Goal: Information Seeking & Learning: Learn about a topic

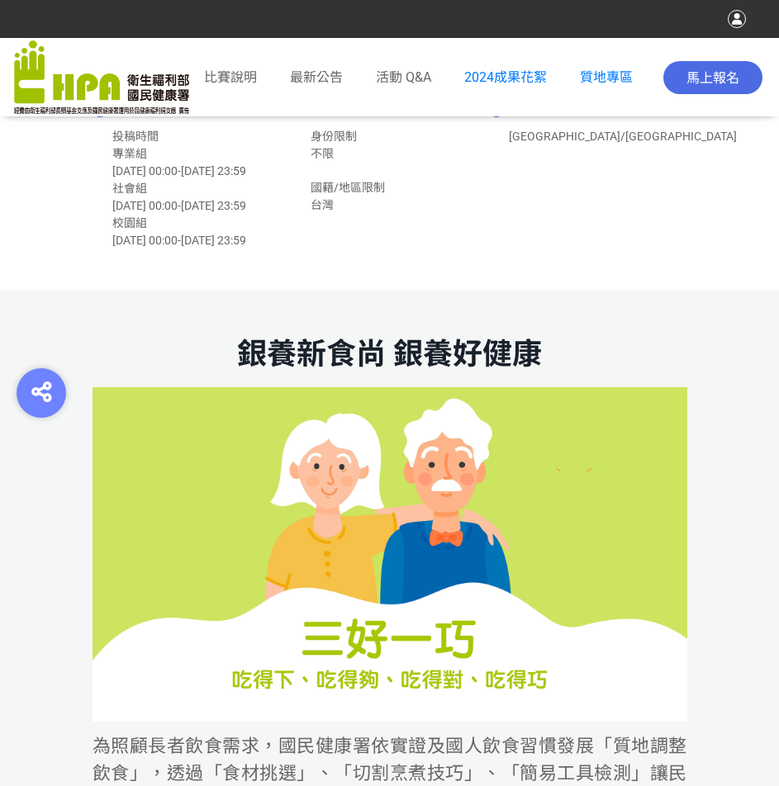
scroll to position [413, 0]
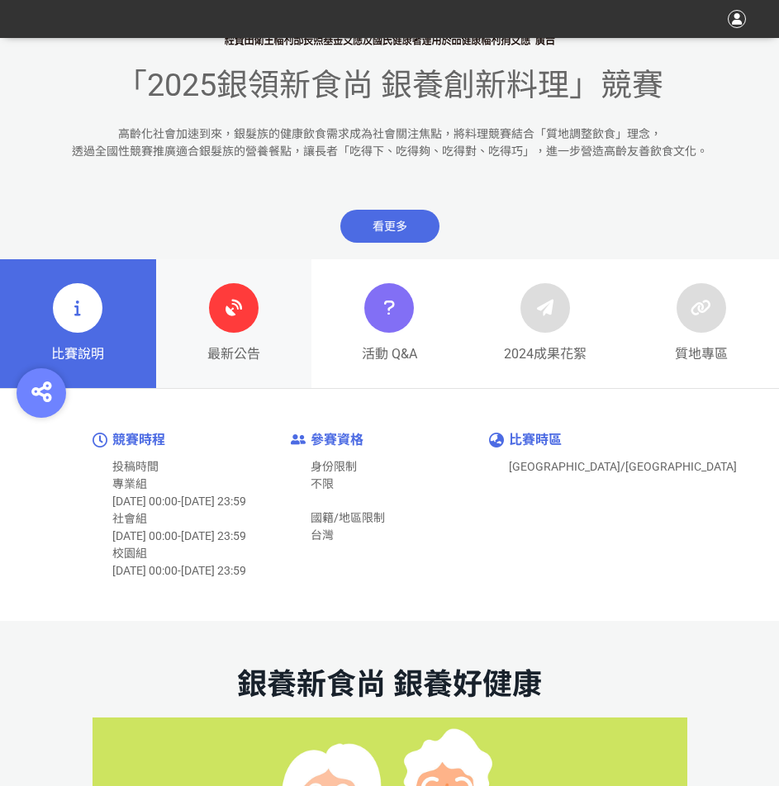
click at [225, 316] on icon at bounding box center [234, 308] width 30 height 30
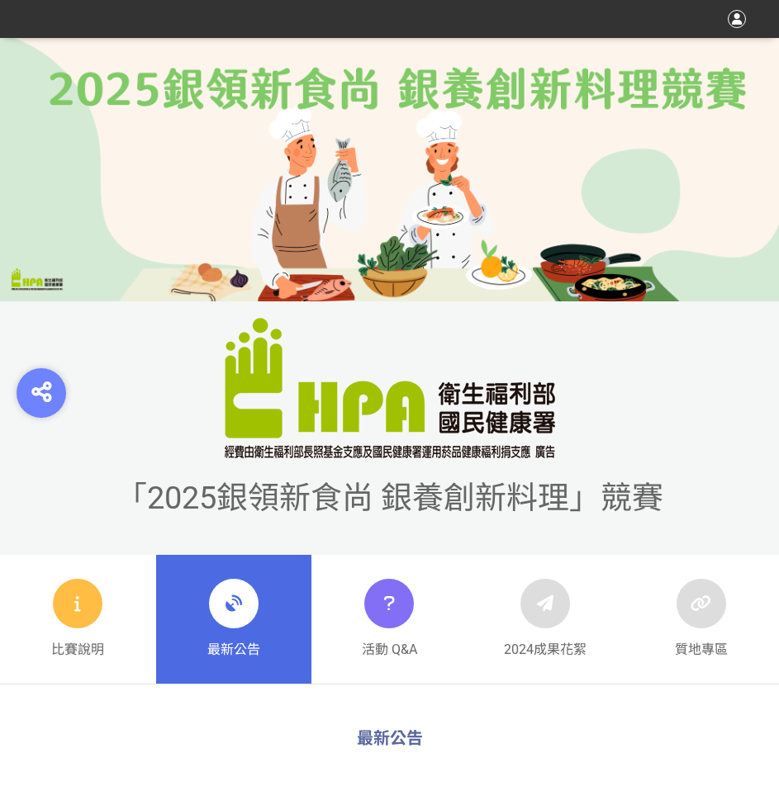
scroll to position [330, 0]
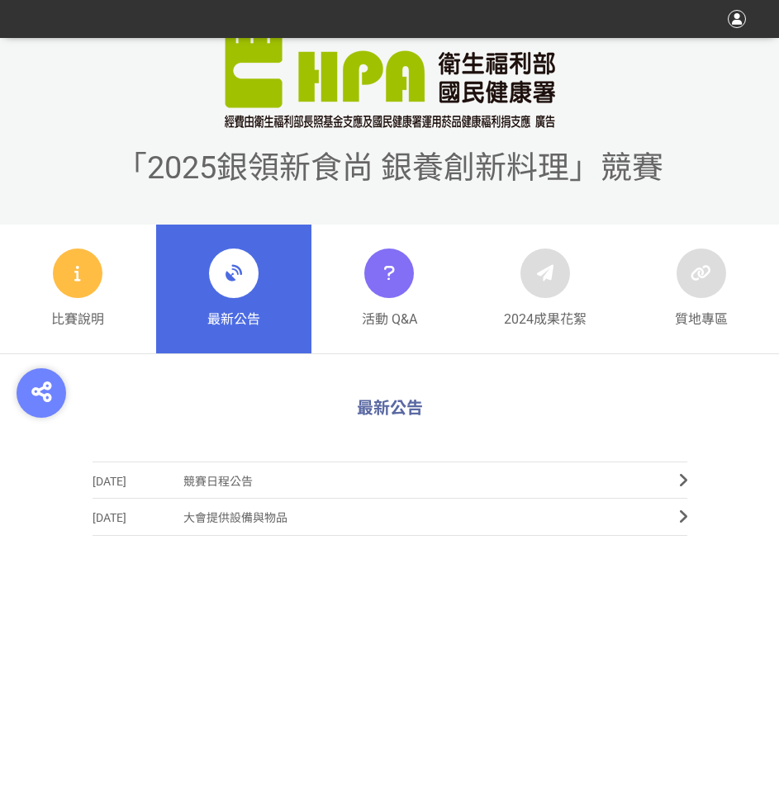
click at [209, 480] on span "競賽日程公告" at bounding box center [418, 481] width 471 height 37
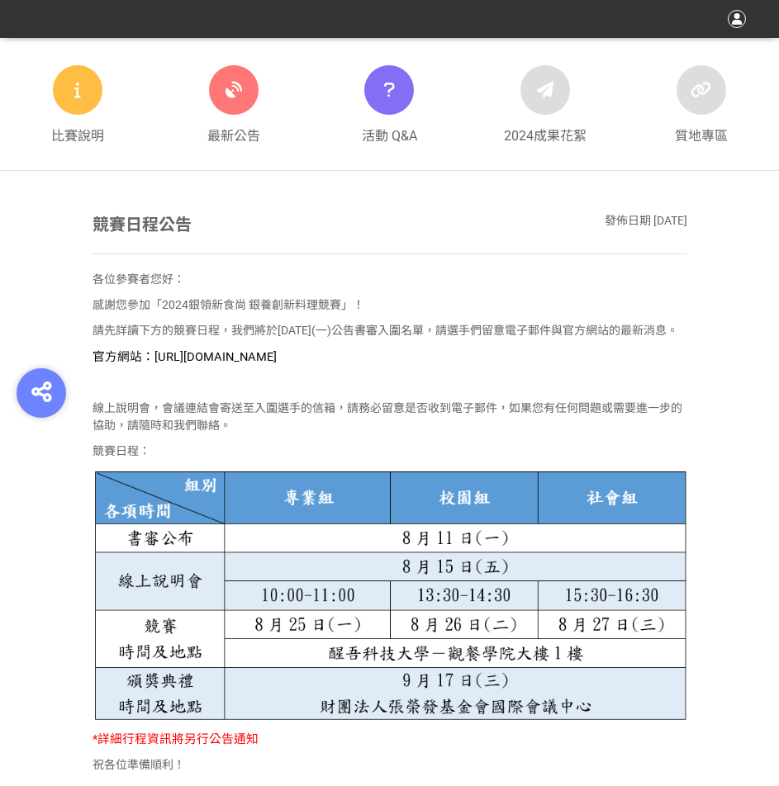
scroll to position [496, 0]
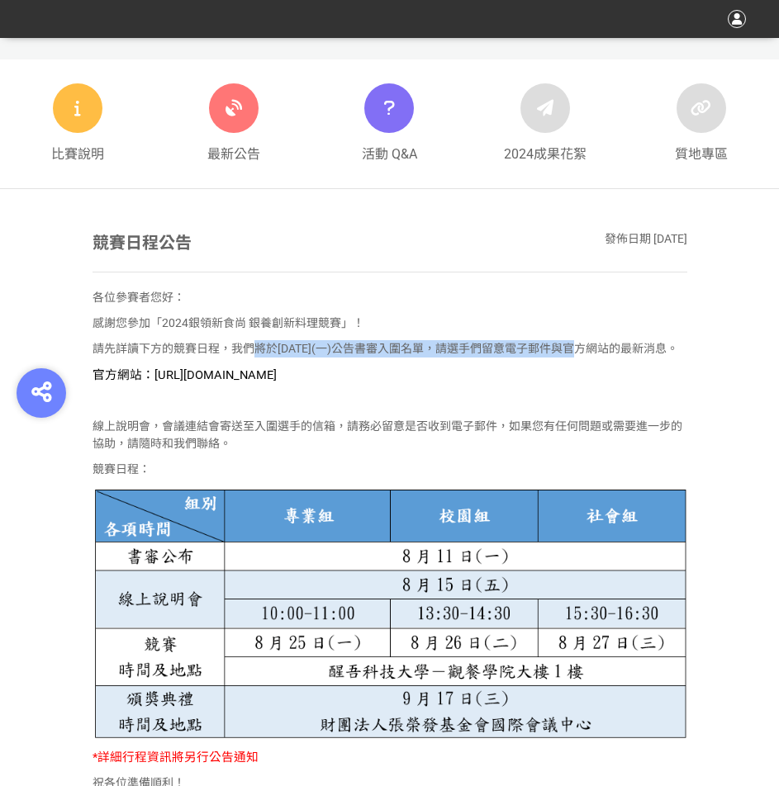
drag, startPoint x: 256, startPoint y: 352, endPoint x: 596, endPoint y: 339, distance: 340.5
click at [596, 339] on div "各位參賽者您好： 感謝您參加「2024銀領新食尚 銀養創新料理競賽」！ 請先詳讀下方的競賽日程，我們將於8月11日(一)公告書審入圍名單，請選手們留意電子郵件…" at bounding box center [390, 544] width 595 height 511
click at [215, 359] on div "各位參賽者您好： 感謝您參加「2024銀領新食尚 銀養創新料理競賽」！ 請先詳讀下方的競賽日程，我們將於8月11日(一)公告書審入圍名單，請選手們留意電子郵件…" at bounding box center [390, 544] width 595 height 511
drag, startPoint x: 167, startPoint y: 376, endPoint x: 479, endPoint y: 379, distance: 312.2
click at [479, 379] on p "官方網站：https://contest.bhuntr.com/tw/GDHealthy/home/" at bounding box center [390, 375] width 595 height 18
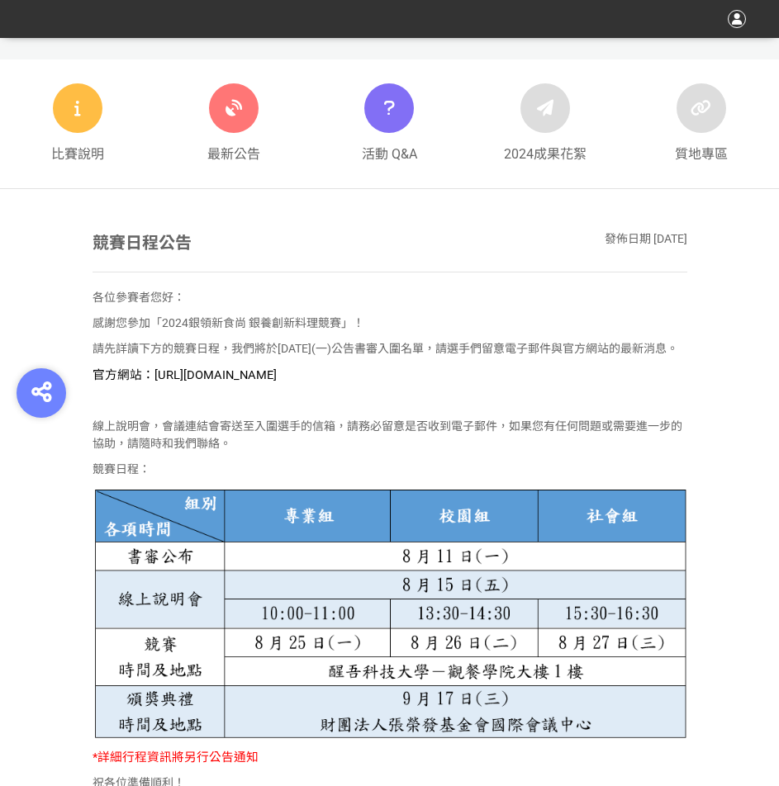
copy span "https://contest.bhuntr.com/tw/GDHealthy/home/"
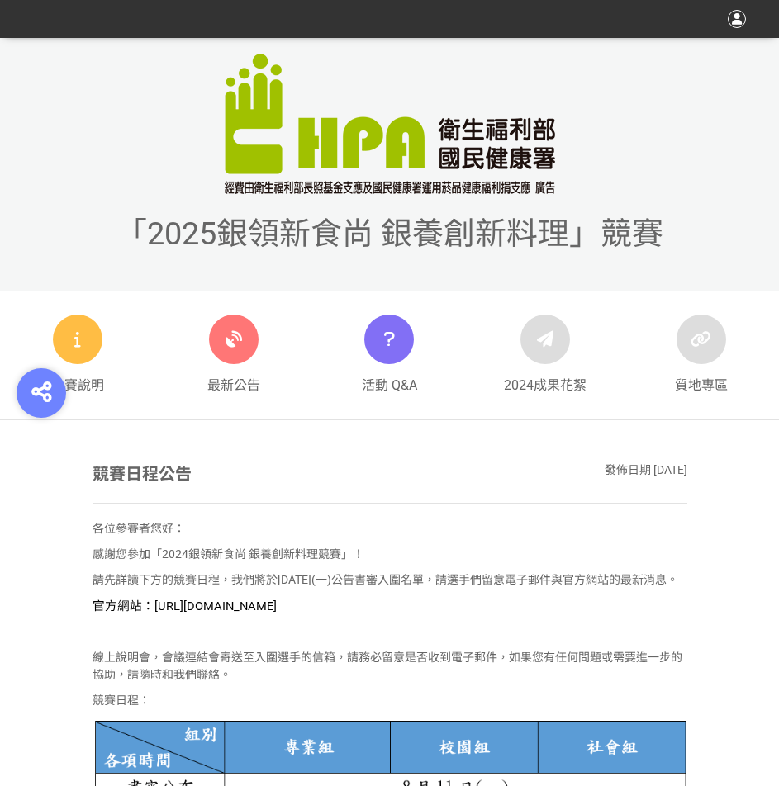
scroll to position [248, 0]
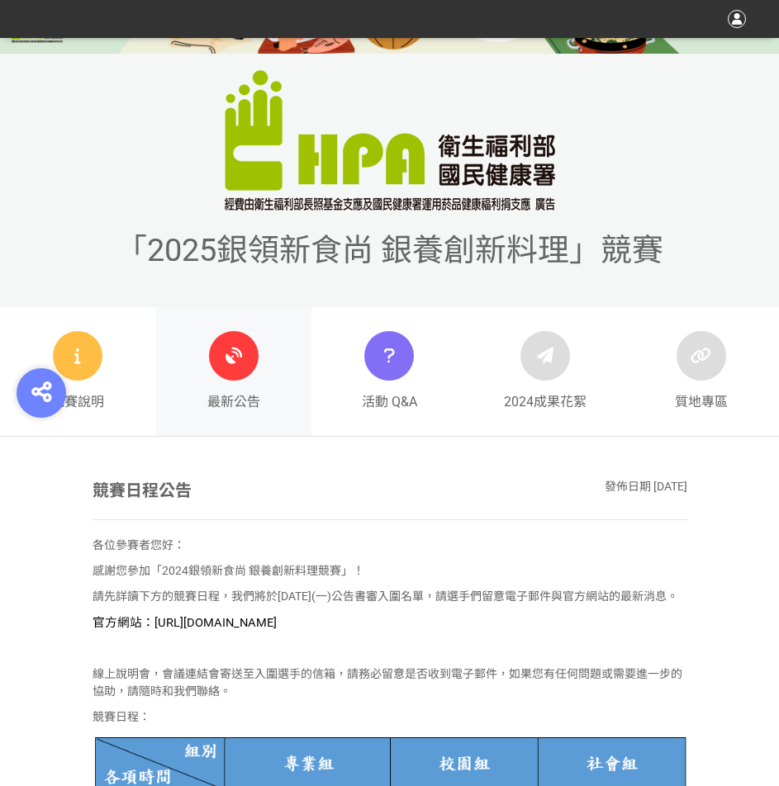
click at [213, 371] on div at bounding box center [234, 356] width 50 height 50
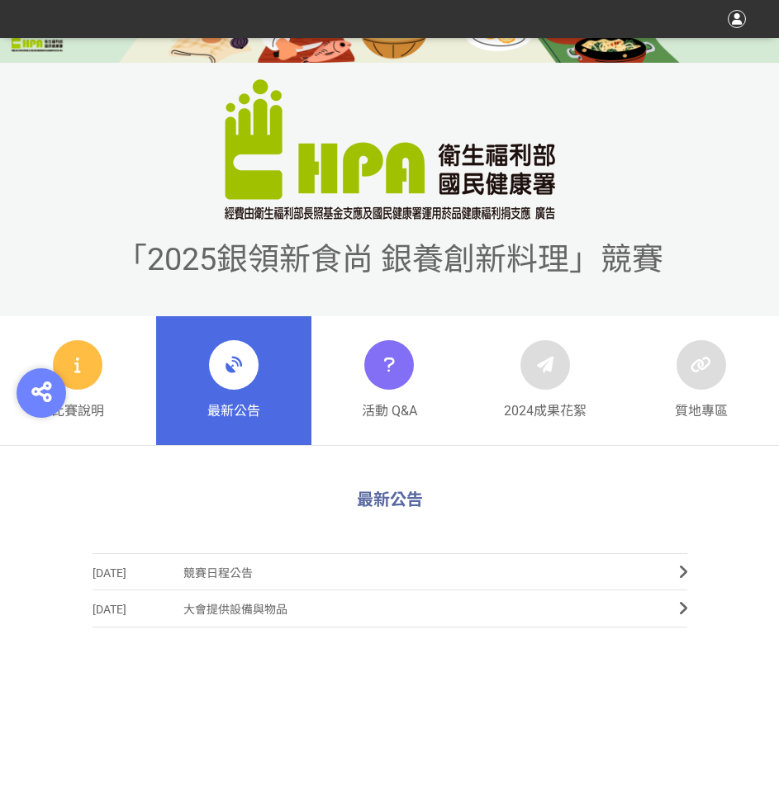
scroll to position [248, 0]
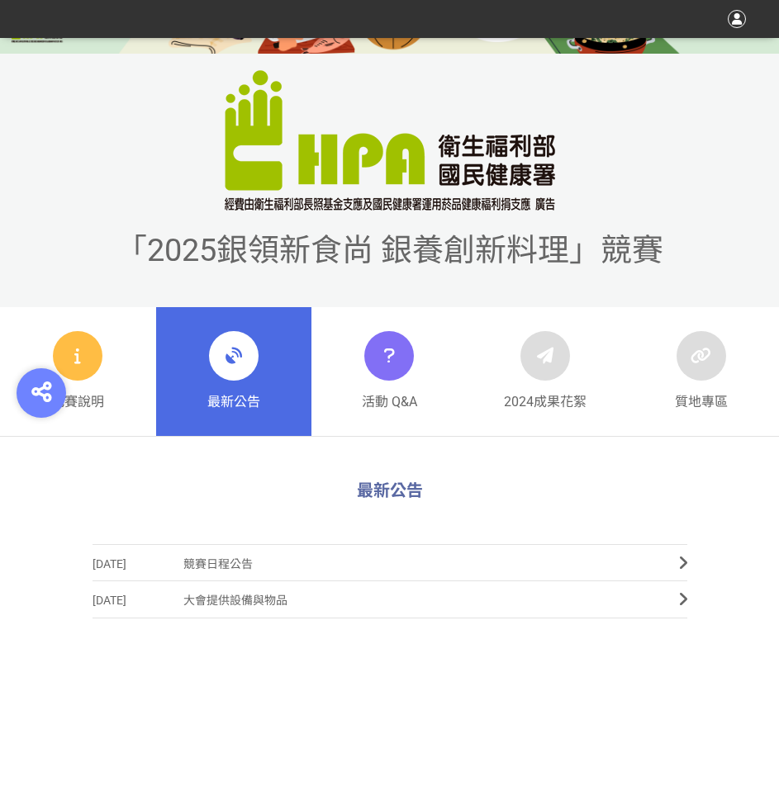
click at [681, 603] on icon at bounding box center [683, 599] width 8 height 17
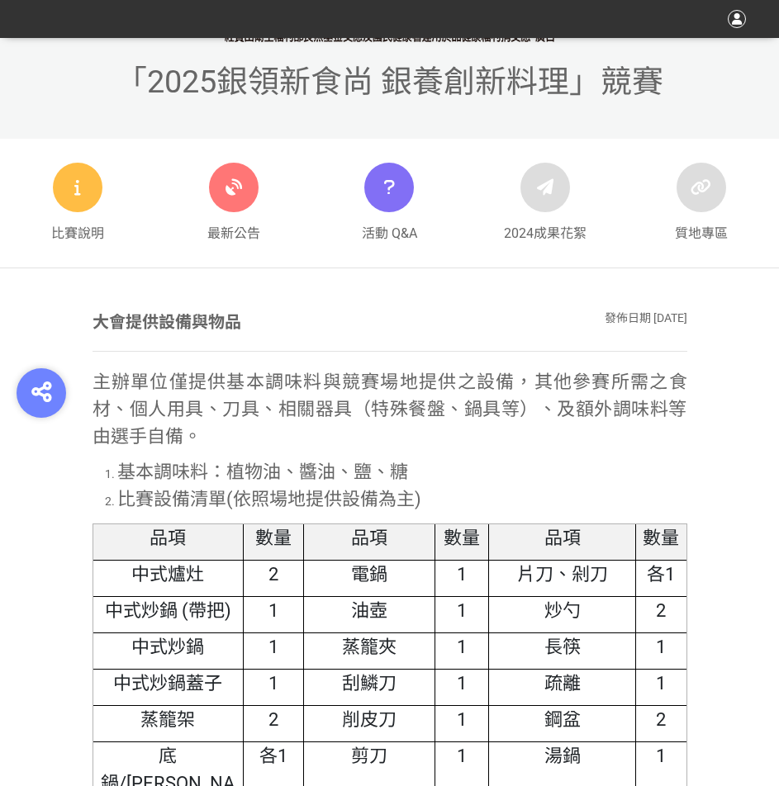
scroll to position [496, 0]
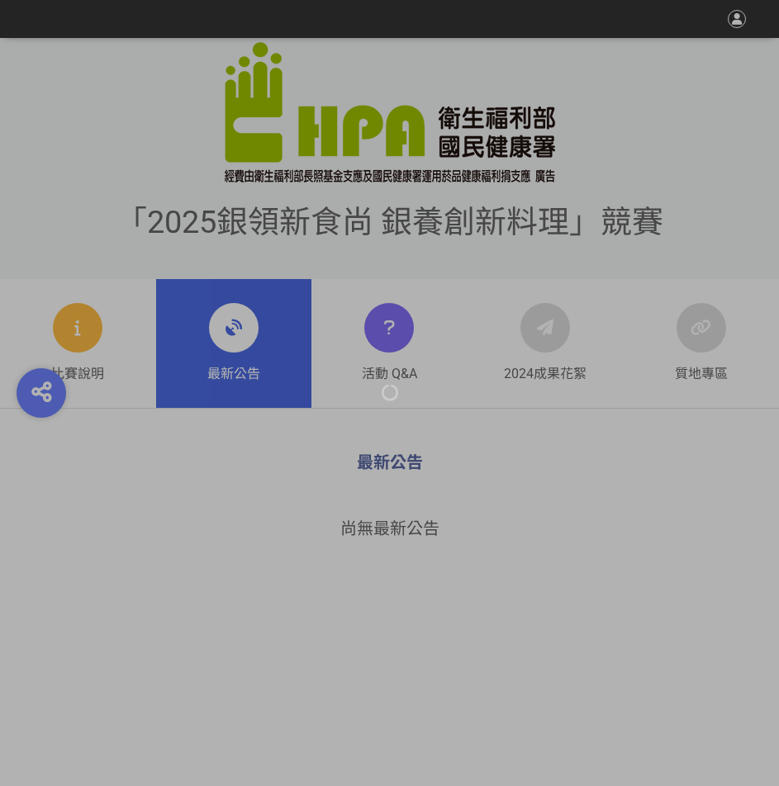
scroll to position [248, 0]
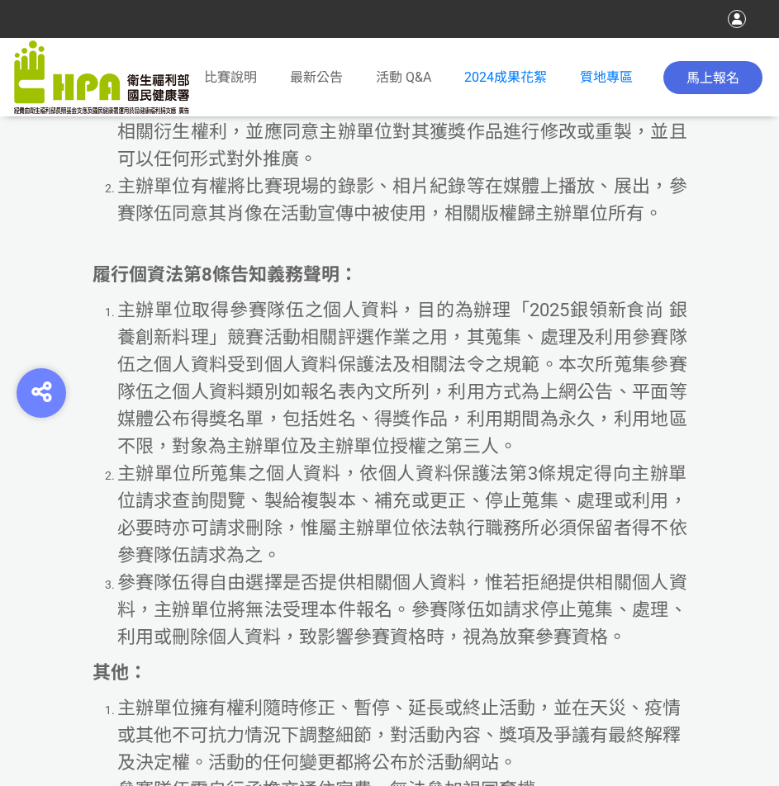
scroll to position [9690, 0]
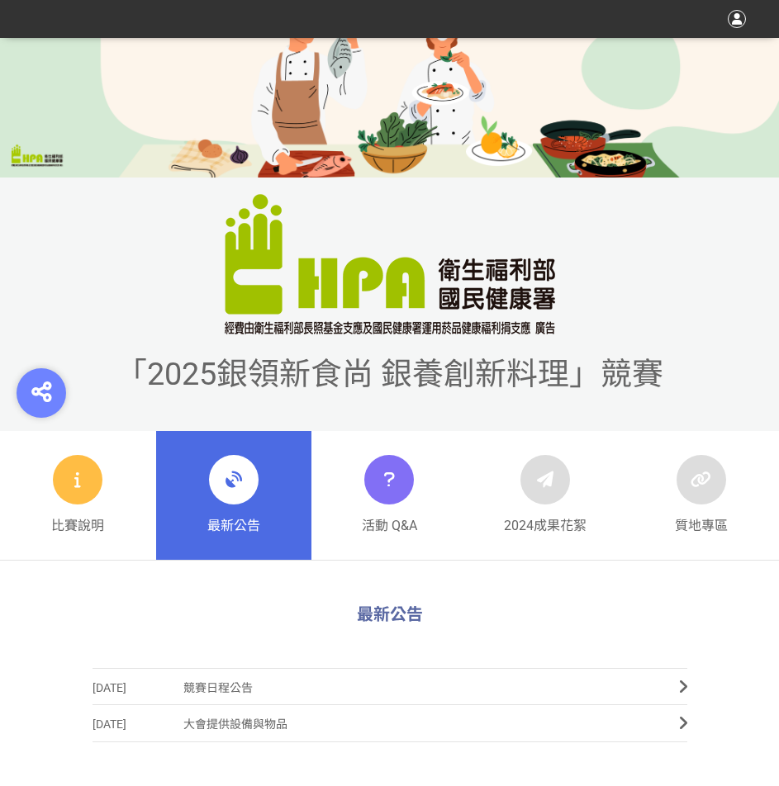
scroll to position [248, 0]
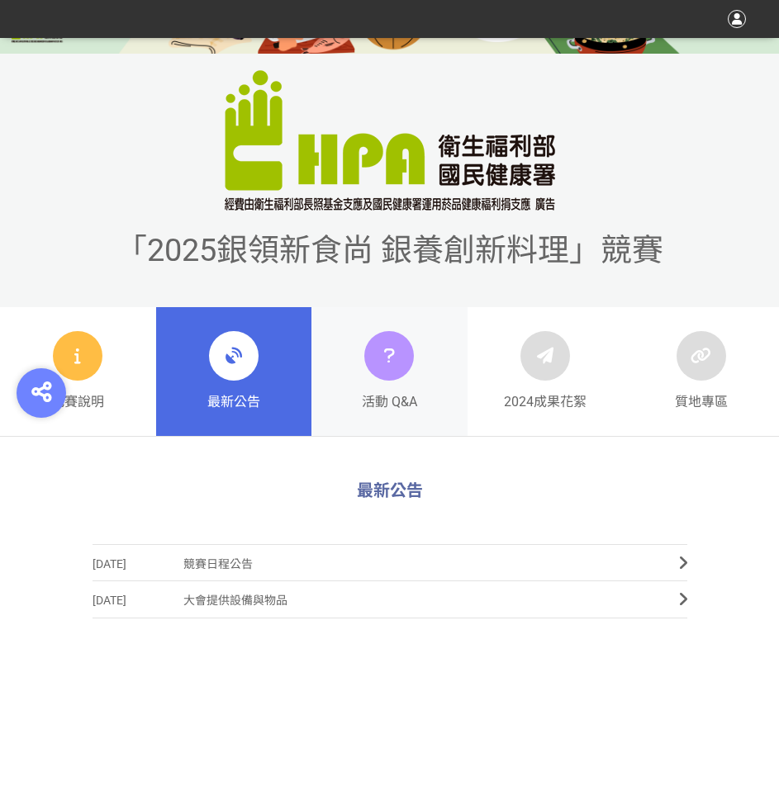
click at [392, 354] on icon at bounding box center [389, 356] width 24 height 30
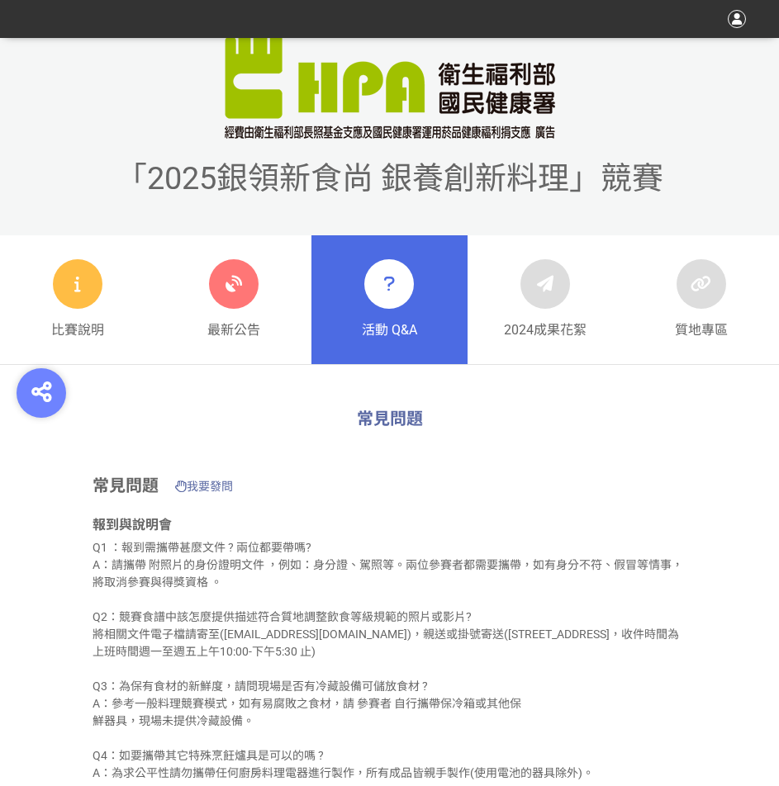
scroll to position [330, 0]
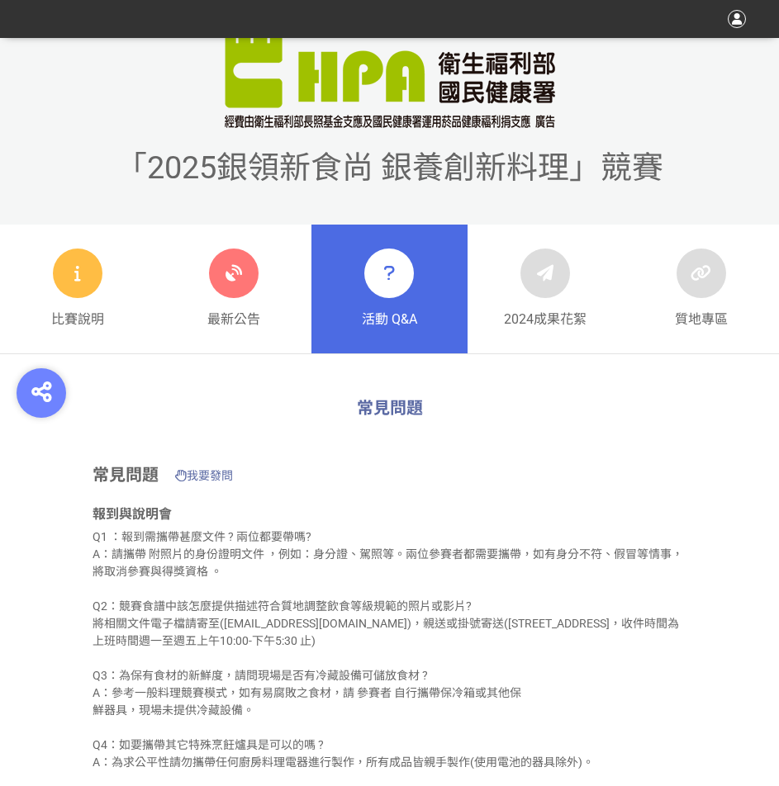
click at [64, 286] on div at bounding box center [78, 274] width 50 height 50
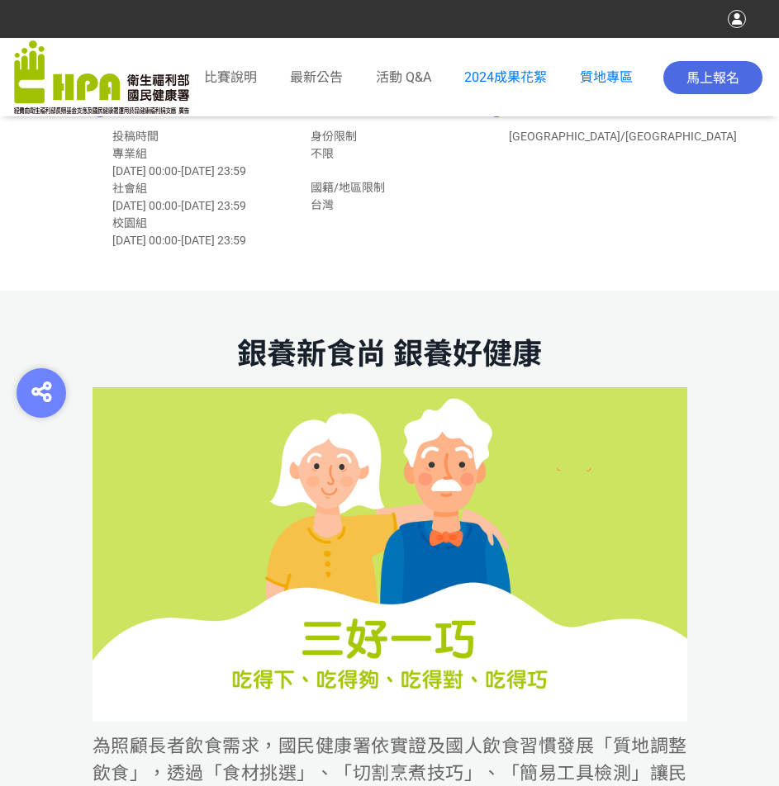
scroll to position [496, 0]
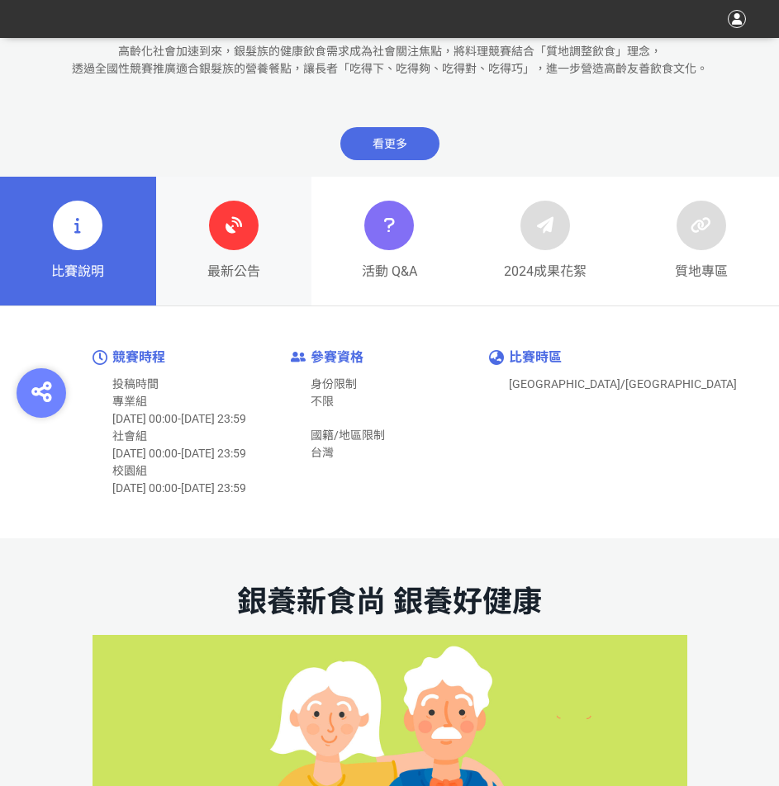
click at [221, 231] on icon at bounding box center [234, 226] width 30 height 30
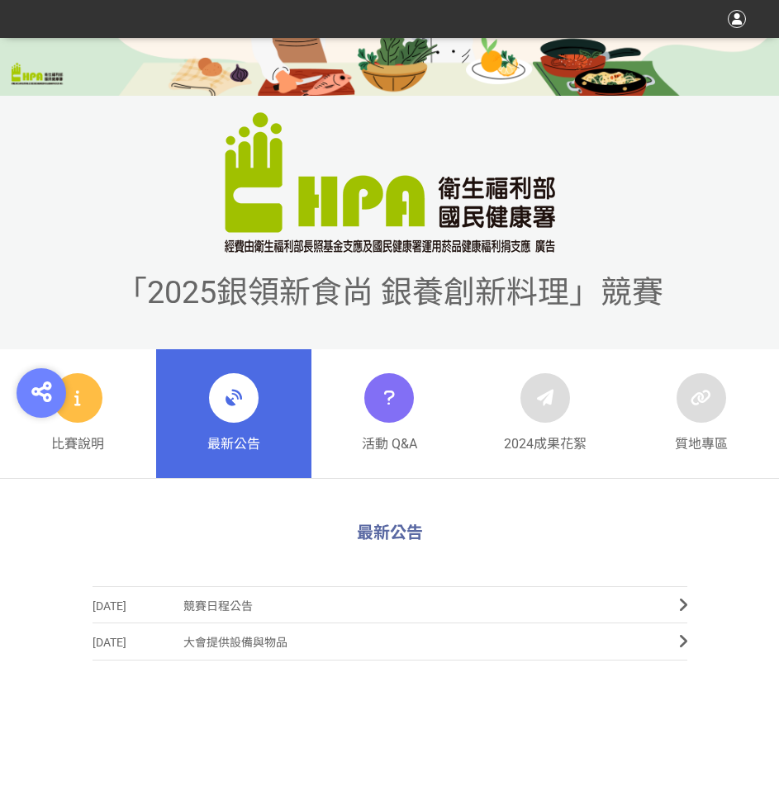
scroll to position [83, 0]
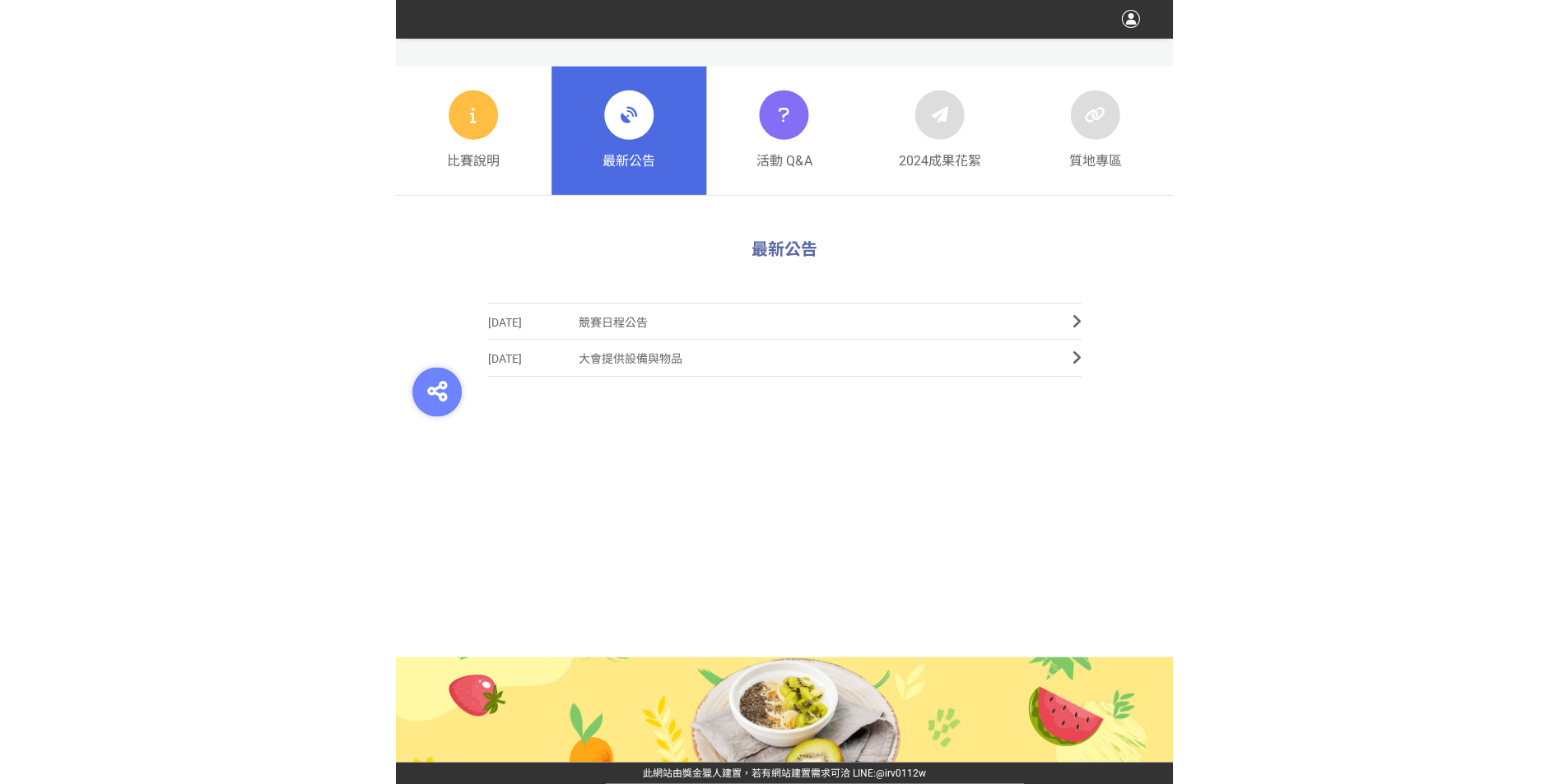
scroll to position [158, 0]
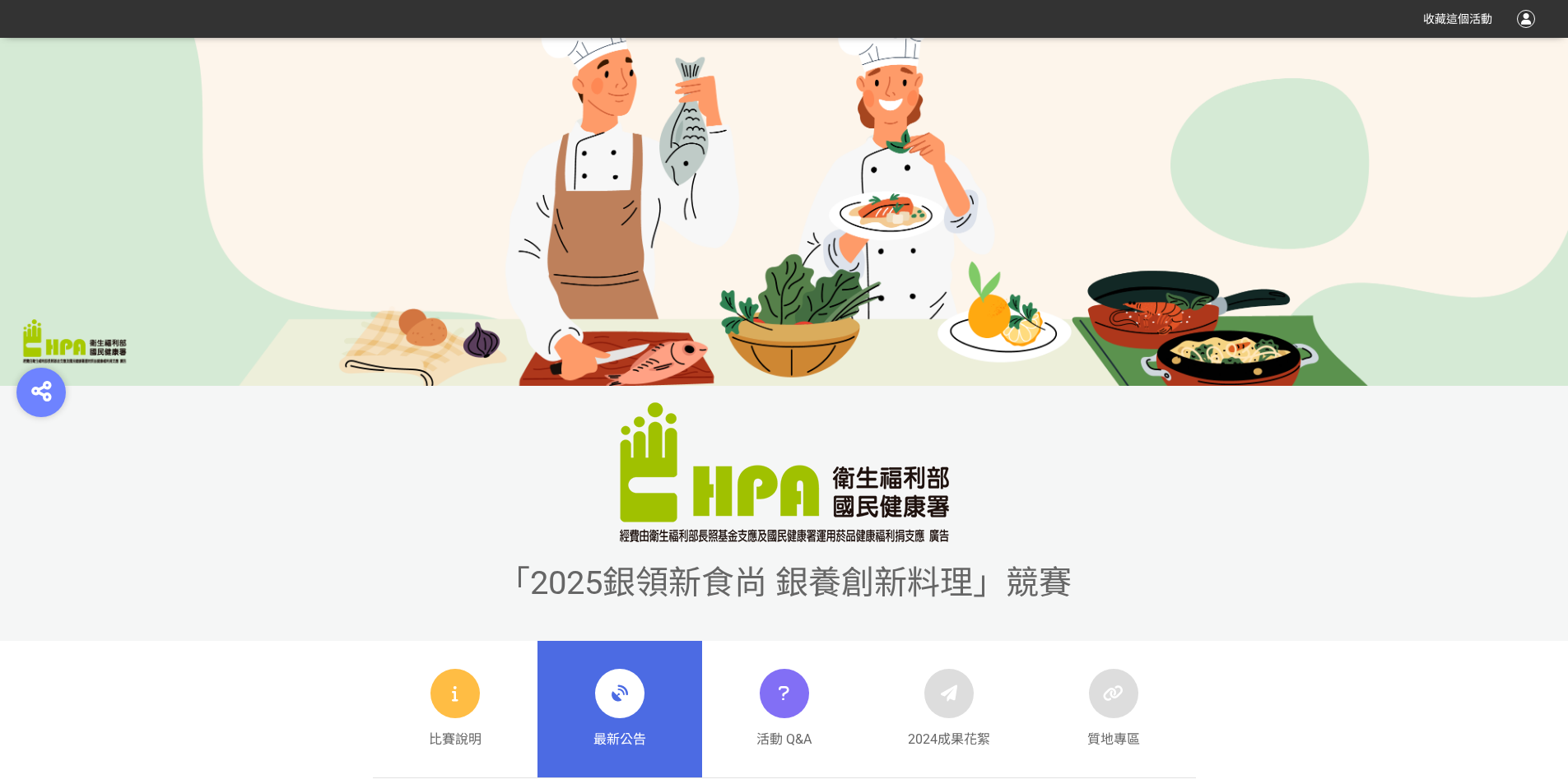
scroll to position [323, 0]
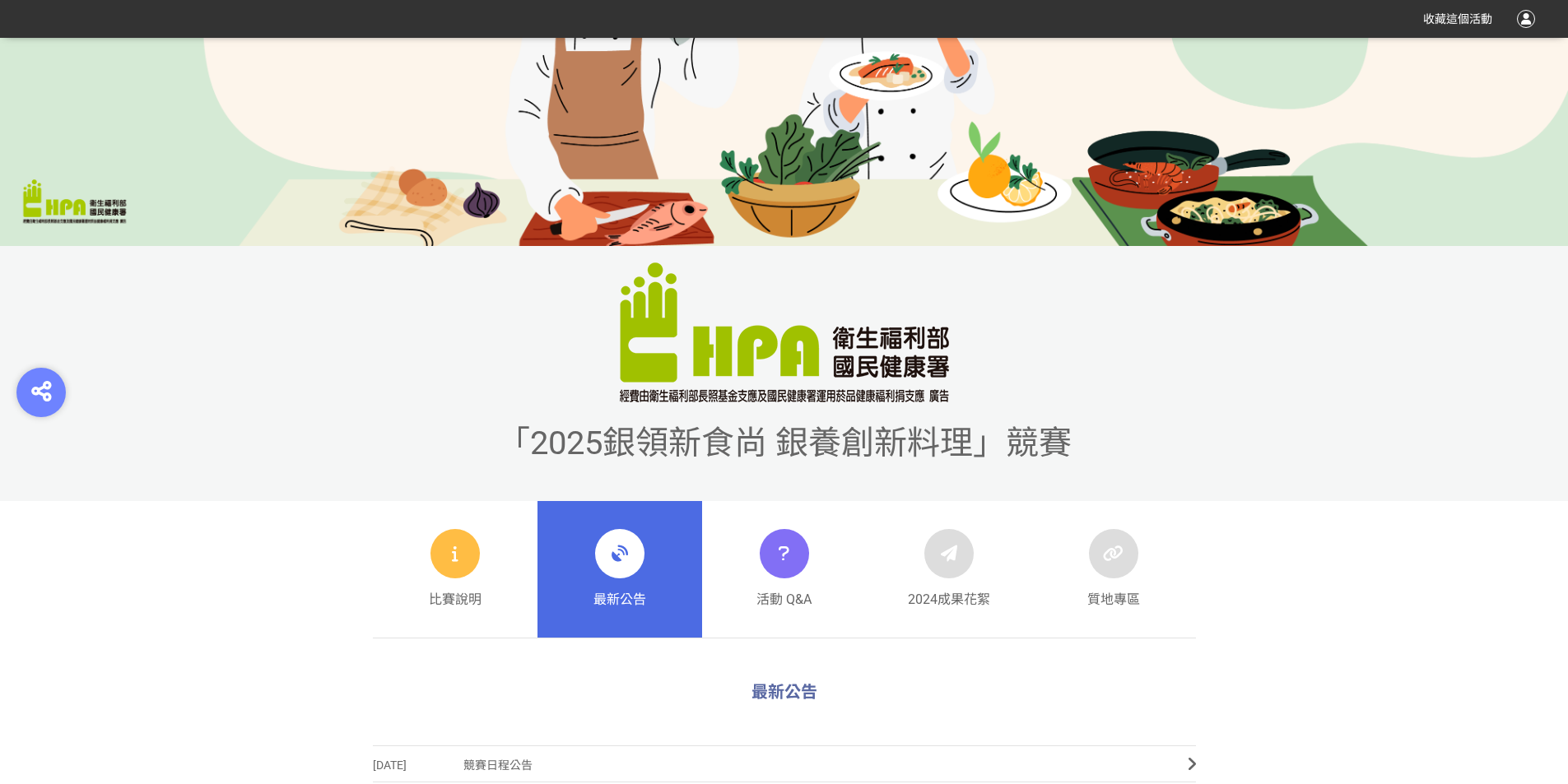
click at [243, 508] on div "比賽說明 最新公告 活動 Q&A 2024成果花絮 質地專區" at bounding box center [784, 570] width 1568 height 137
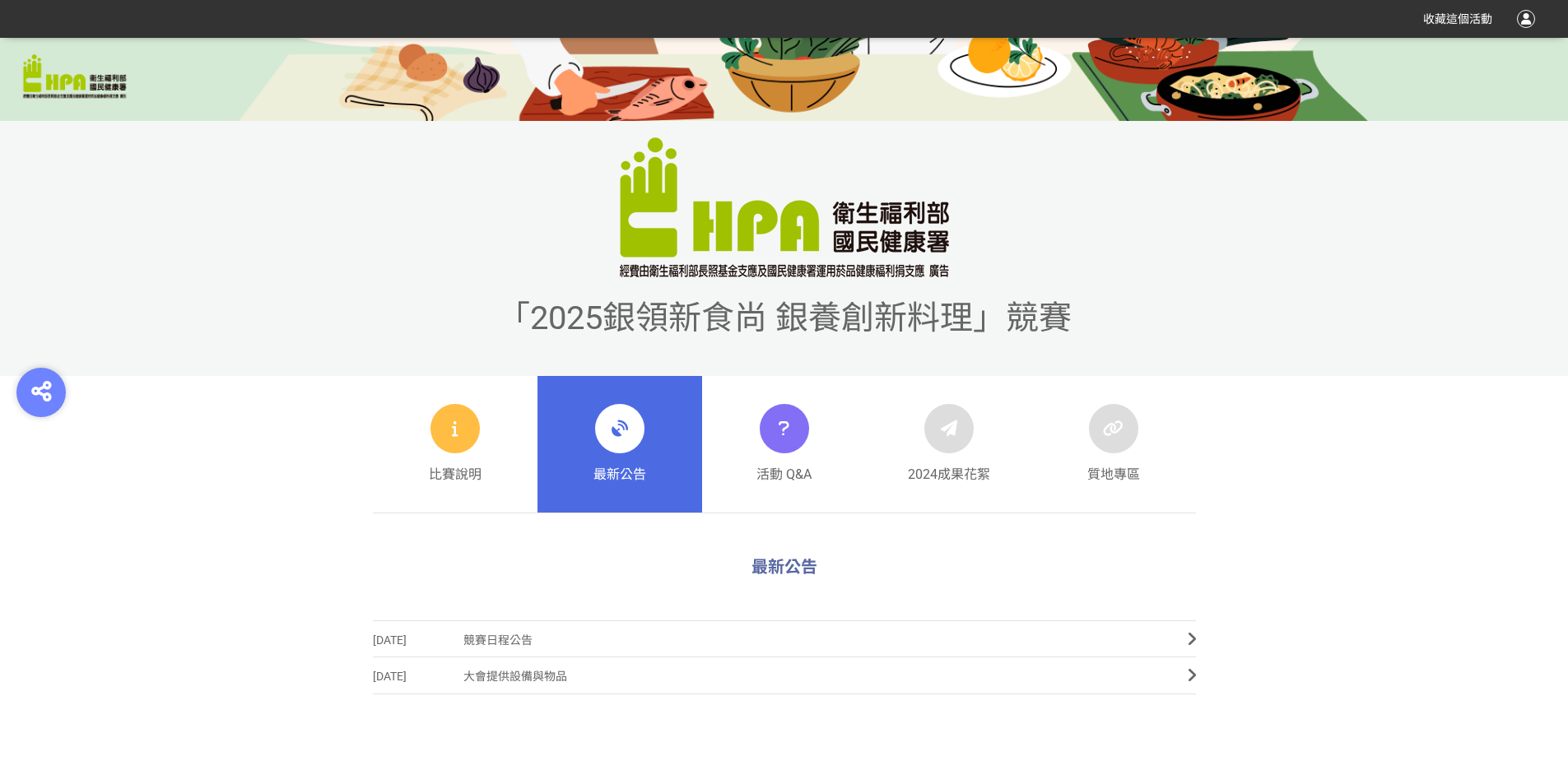
scroll to position [570, 0]
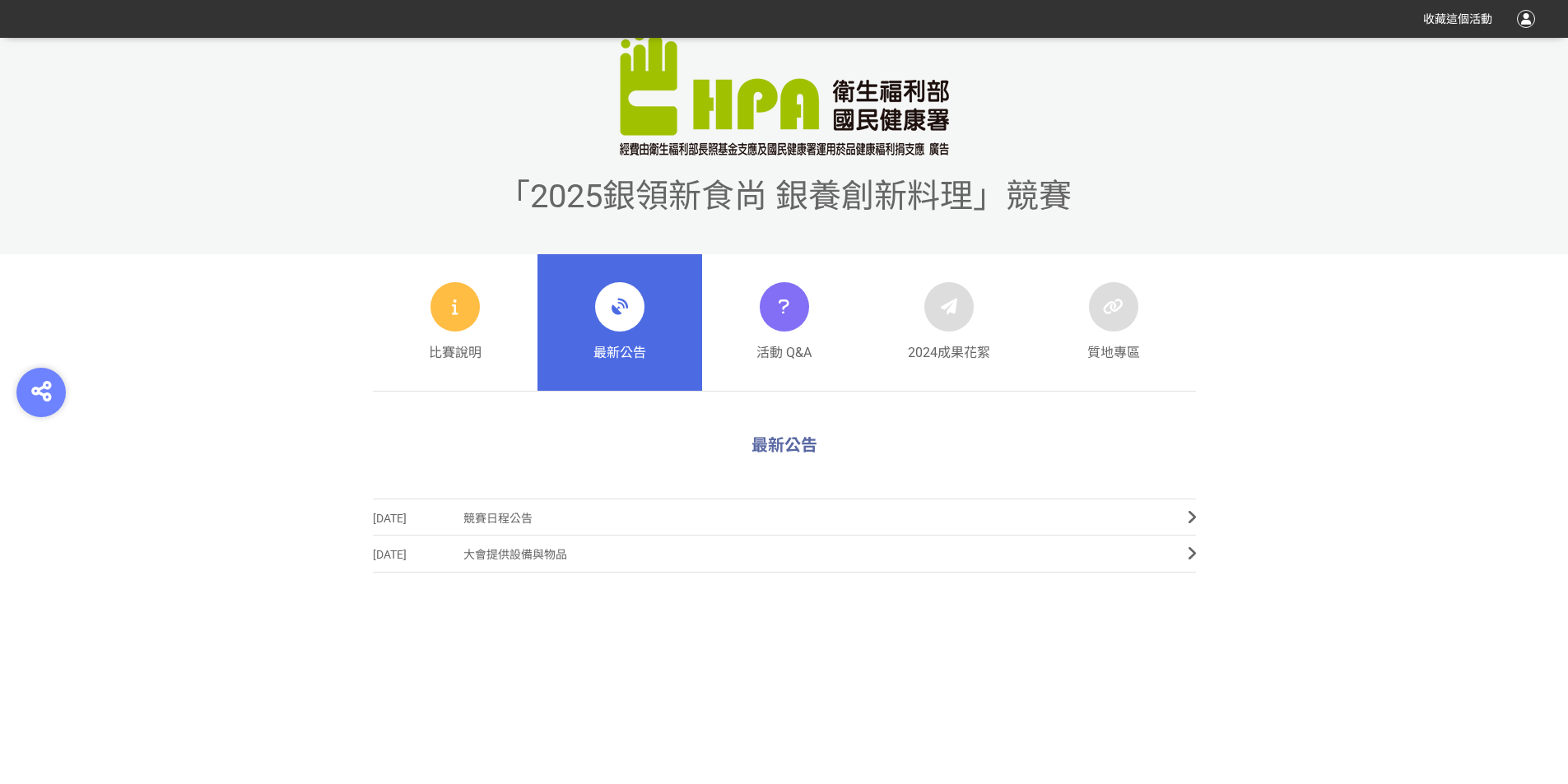
click at [427, 689] on div "2025-07-09 競賽日程公告 2025-03-20 大會提供設備與物品" at bounding box center [784, 643] width 823 height 288
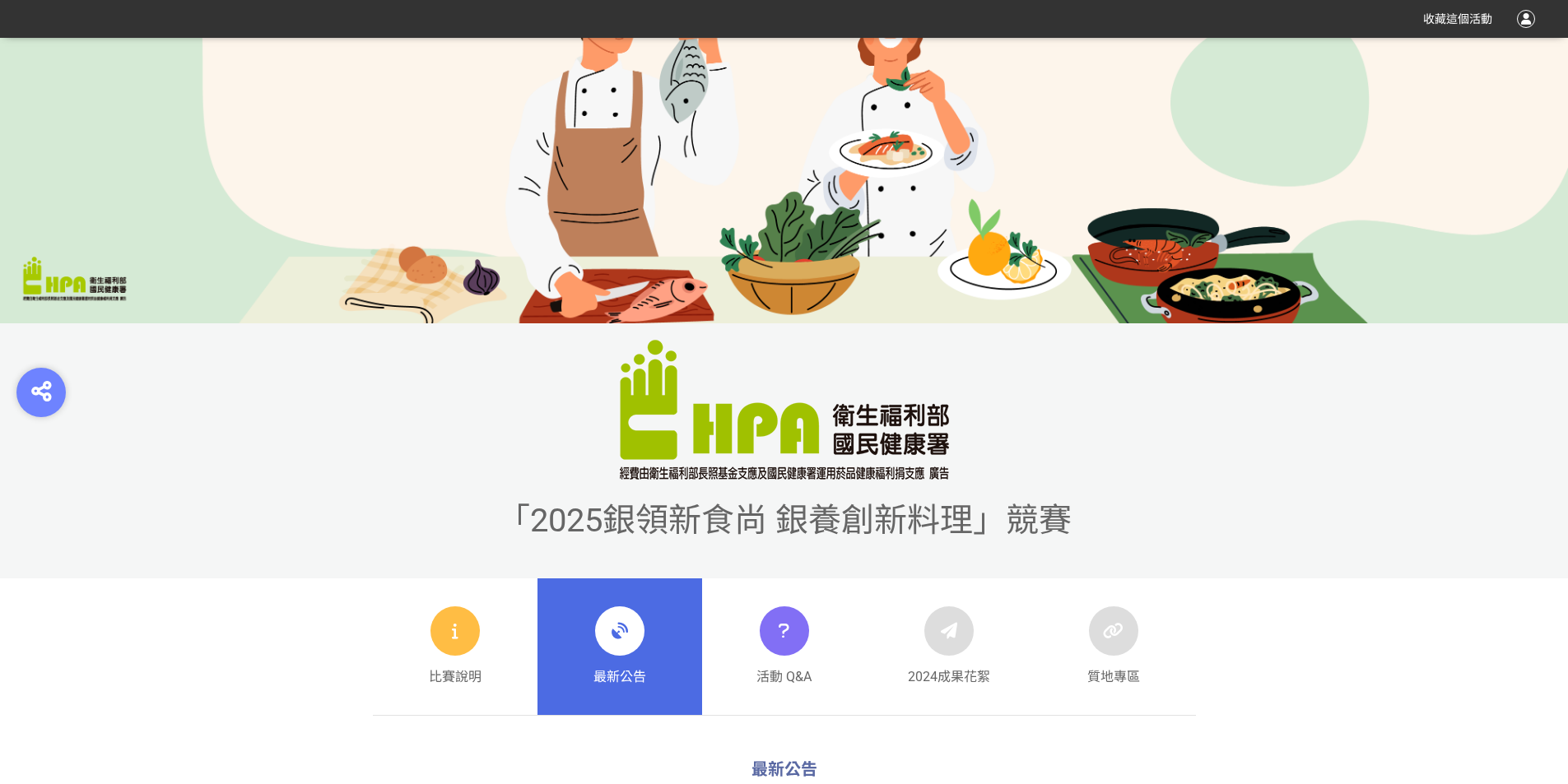
scroll to position [158, 0]
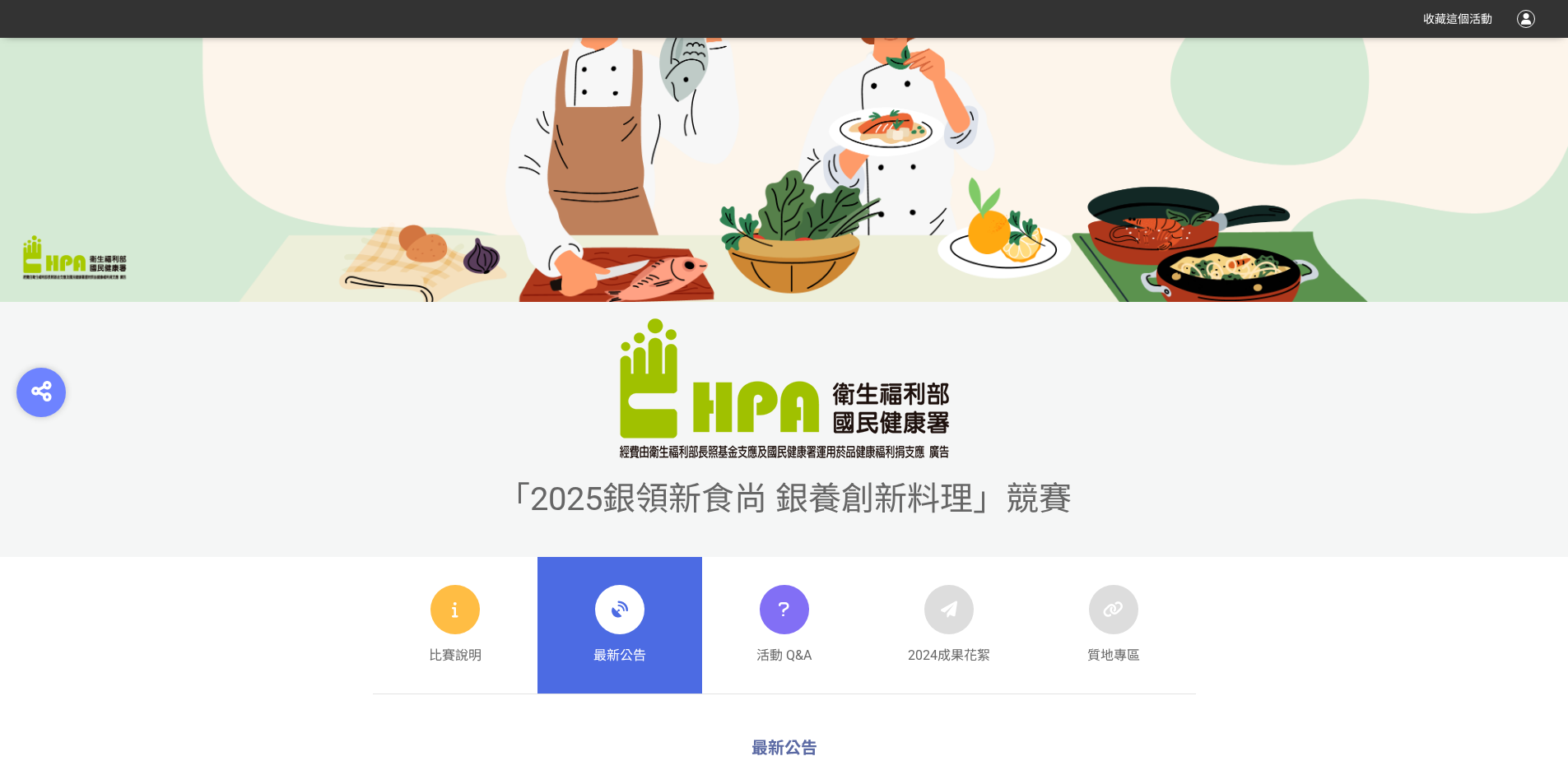
scroll to position [404, 0]
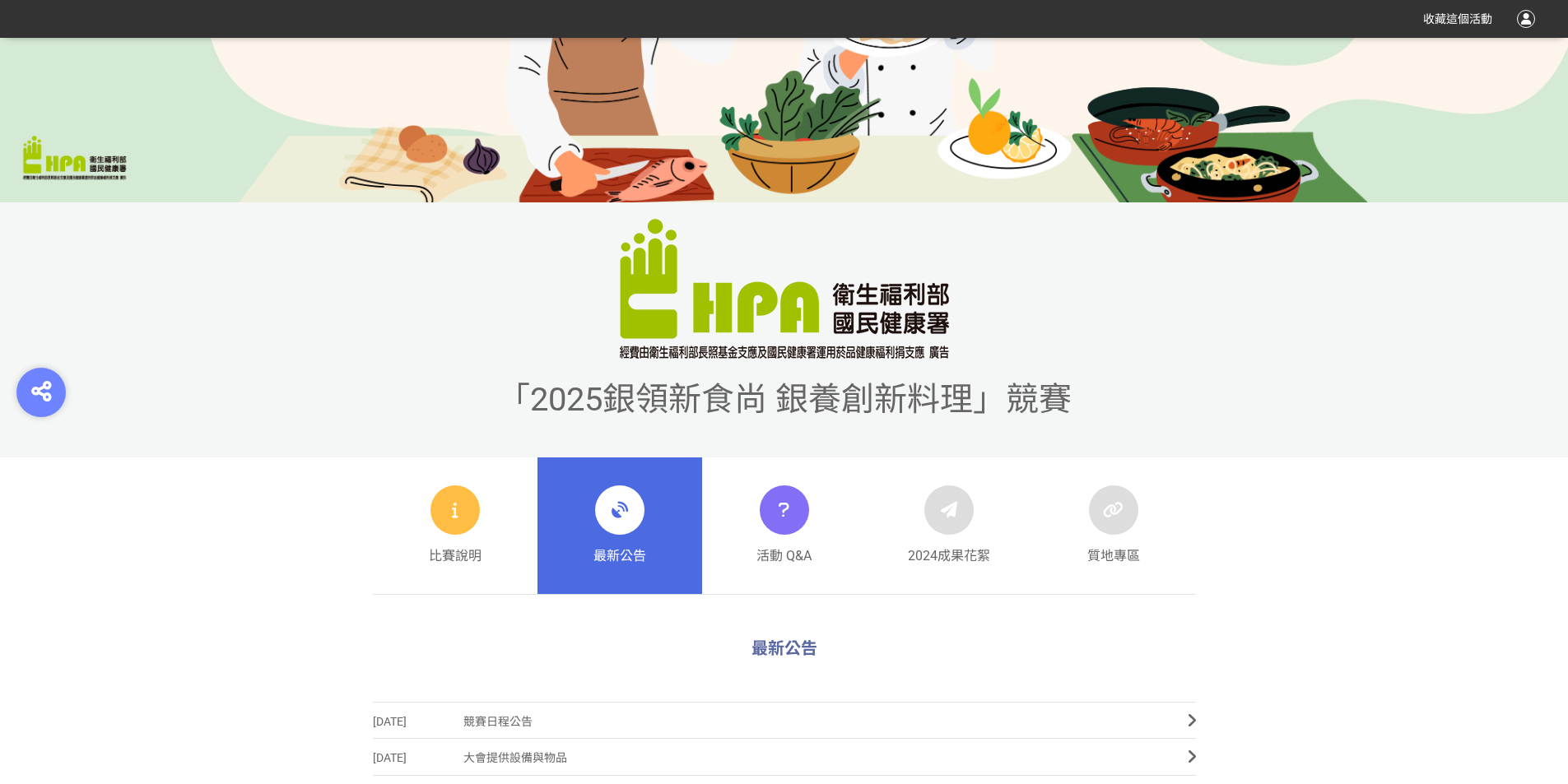
scroll to position [323, 0]
